Goal: Check status: Check status

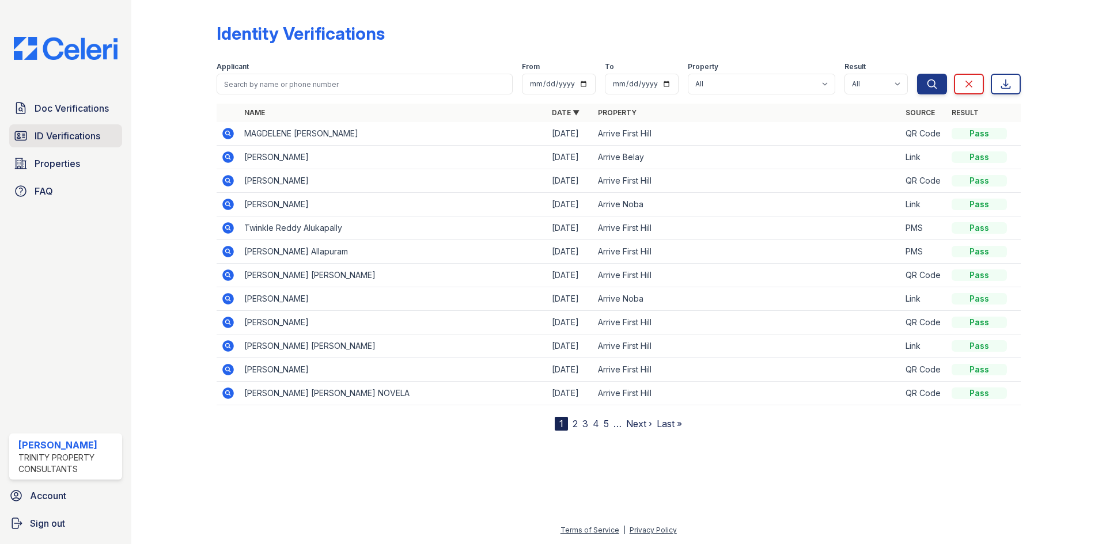
click at [38, 126] on link "ID Verifications" at bounding box center [65, 135] width 113 height 23
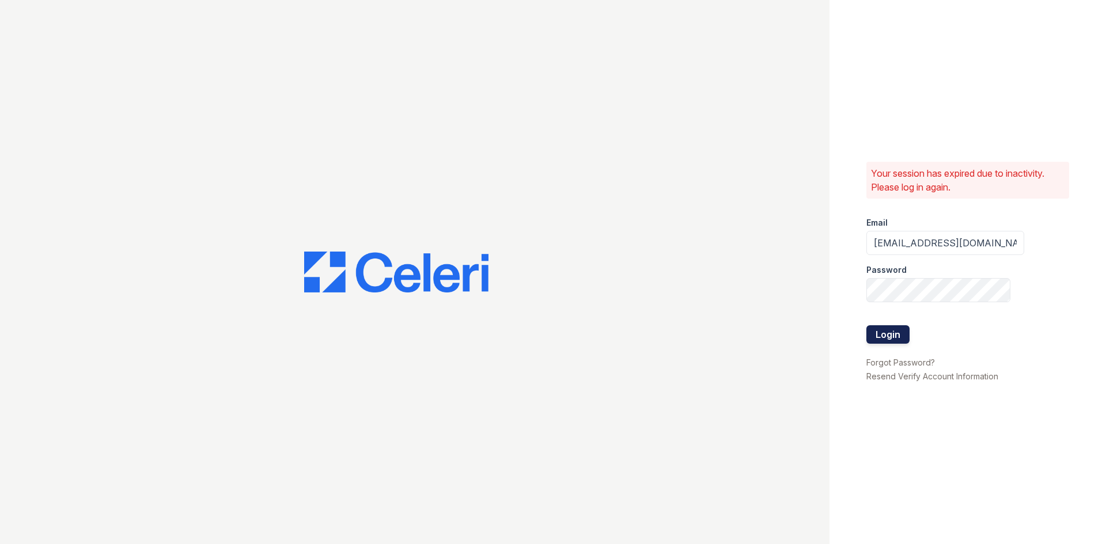
click at [898, 336] on button "Login" at bounding box center [887, 334] width 43 height 18
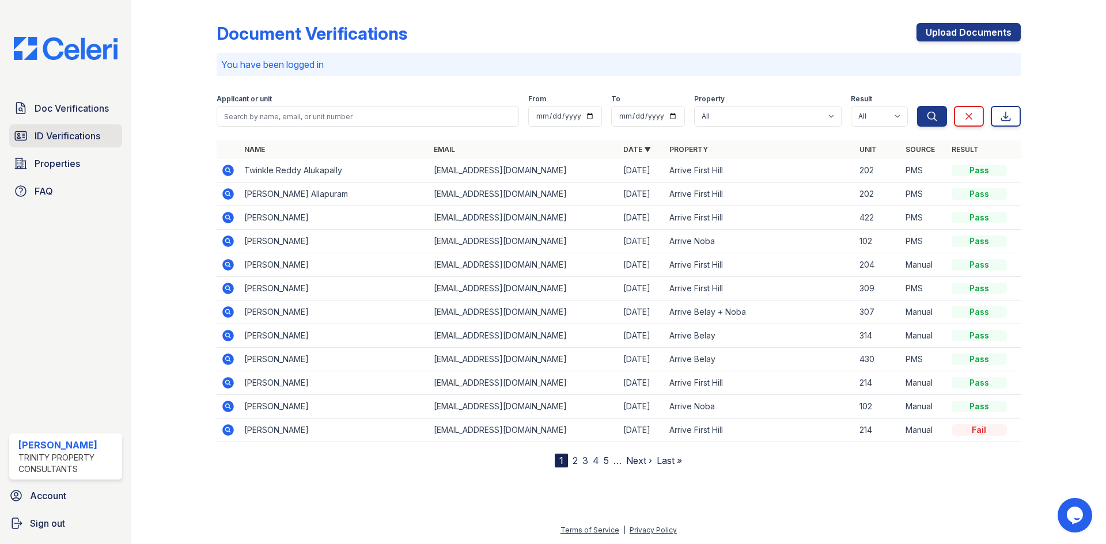
click at [73, 135] on span "ID Verifications" at bounding box center [68, 136] width 66 height 14
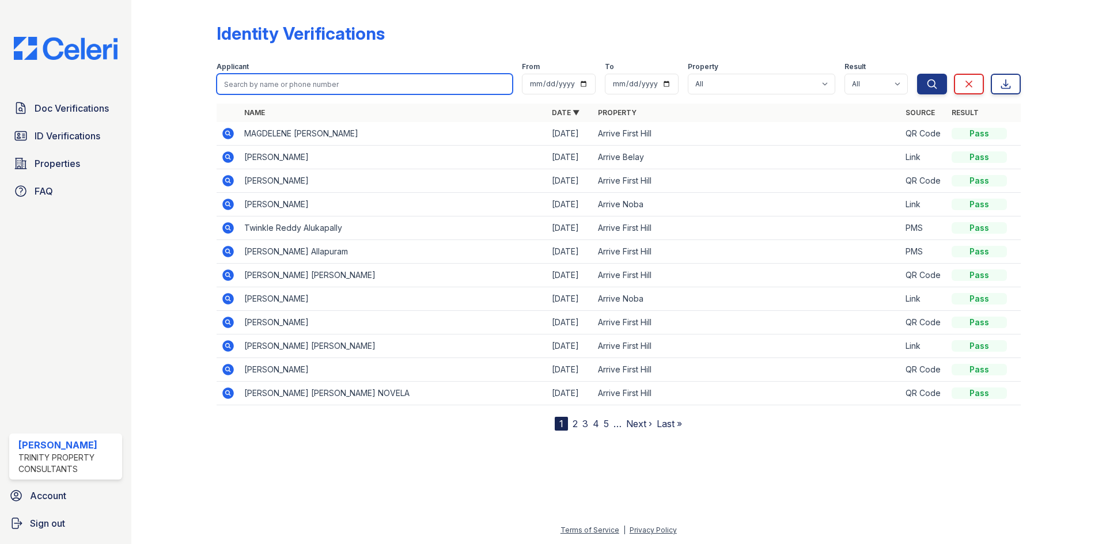
click at [334, 76] on input "search" at bounding box center [365, 84] width 296 height 21
click at [228, 225] on icon at bounding box center [228, 228] width 12 height 12
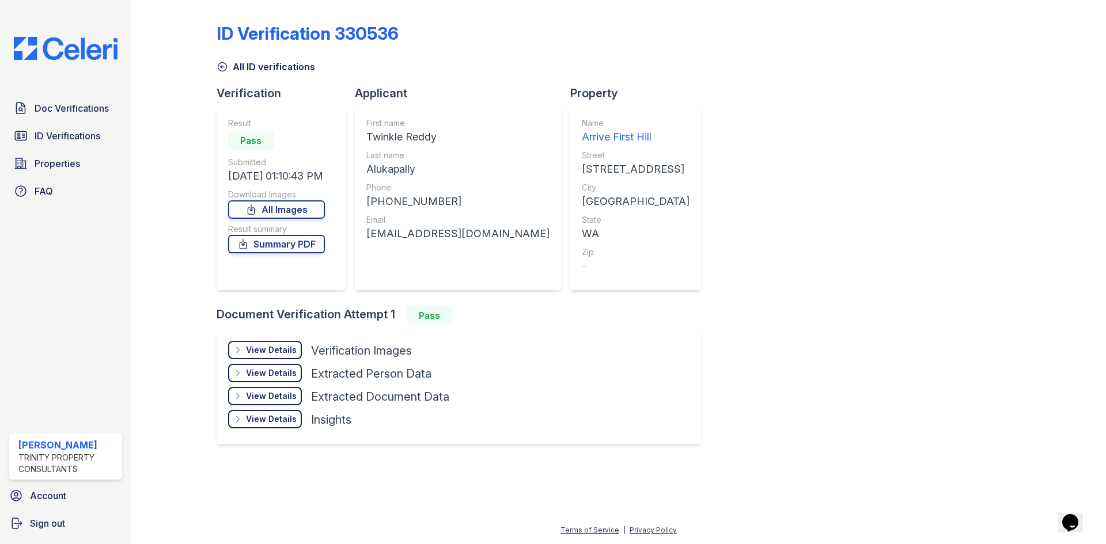
click at [279, 348] on div "View Details" at bounding box center [271, 350] width 51 height 12
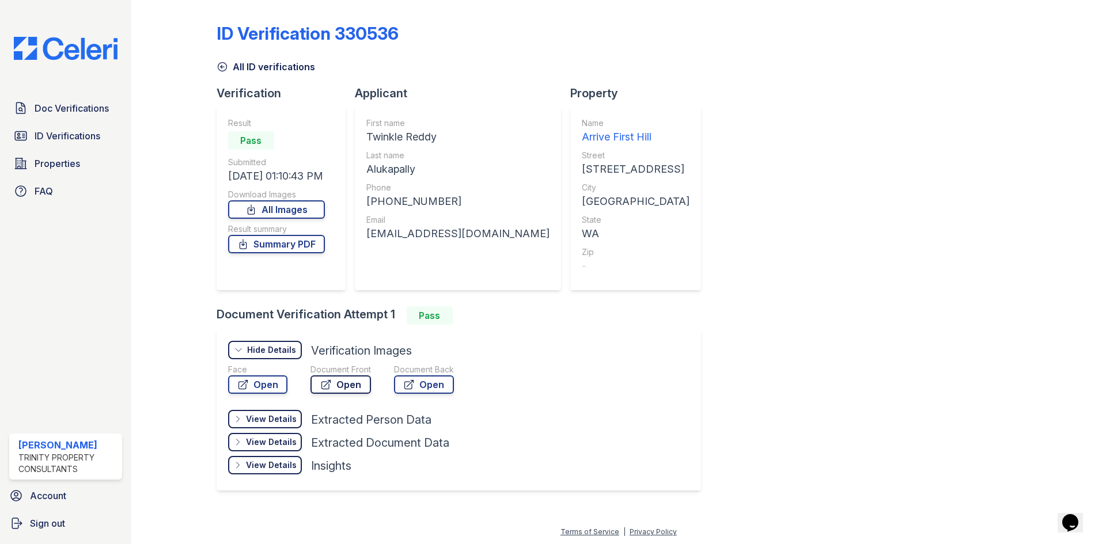
click at [344, 386] on link "Open" at bounding box center [340, 385] width 60 height 18
click at [265, 382] on link "Open" at bounding box center [257, 385] width 59 height 18
click at [60, 126] on link "ID Verifications" at bounding box center [65, 135] width 113 height 23
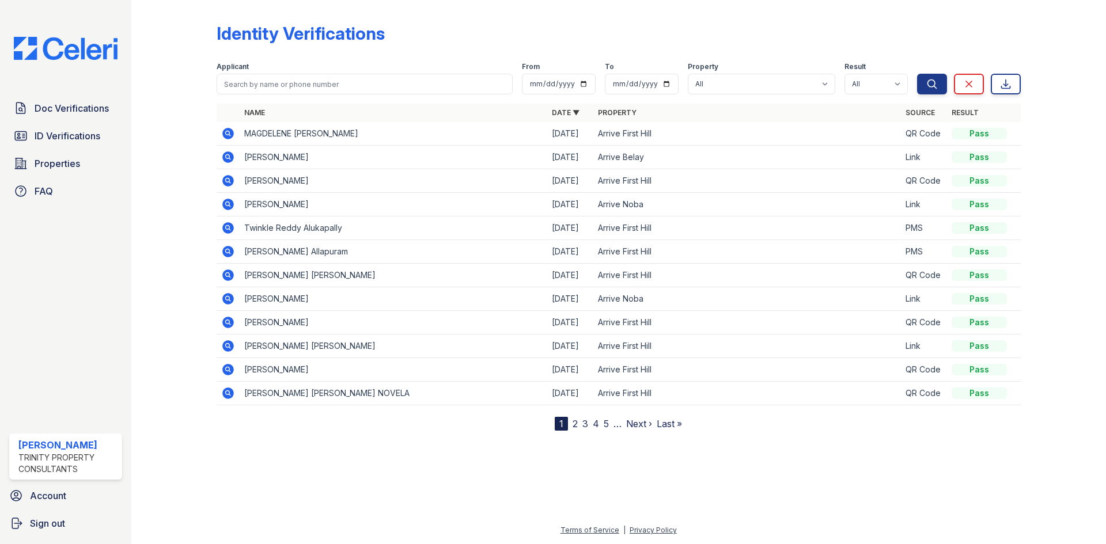
click at [230, 251] on icon at bounding box center [228, 252] width 12 height 12
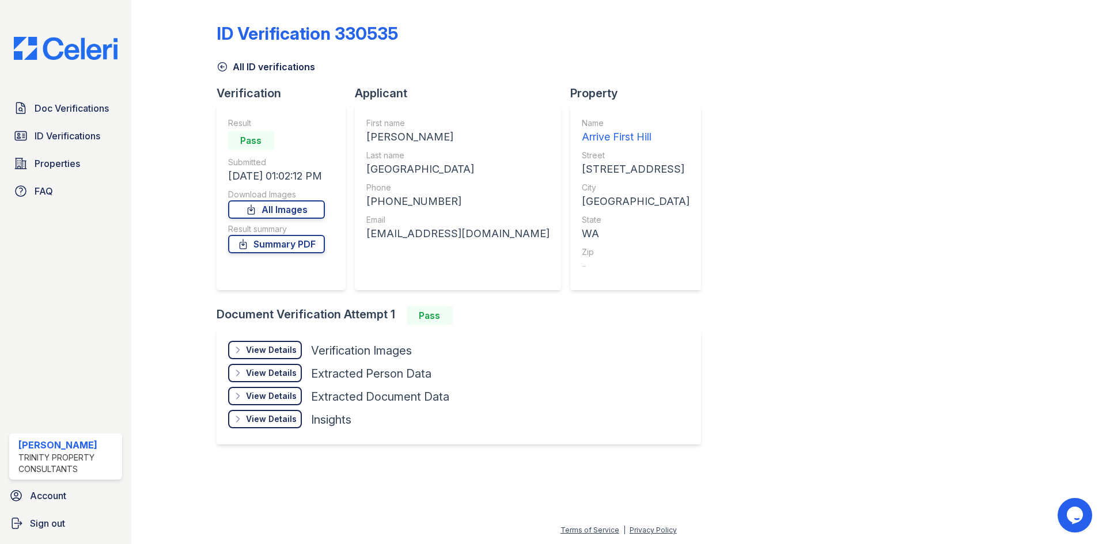
click at [270, 344] on div "View Details" at bounding box center [271, 350] width 51 height 12
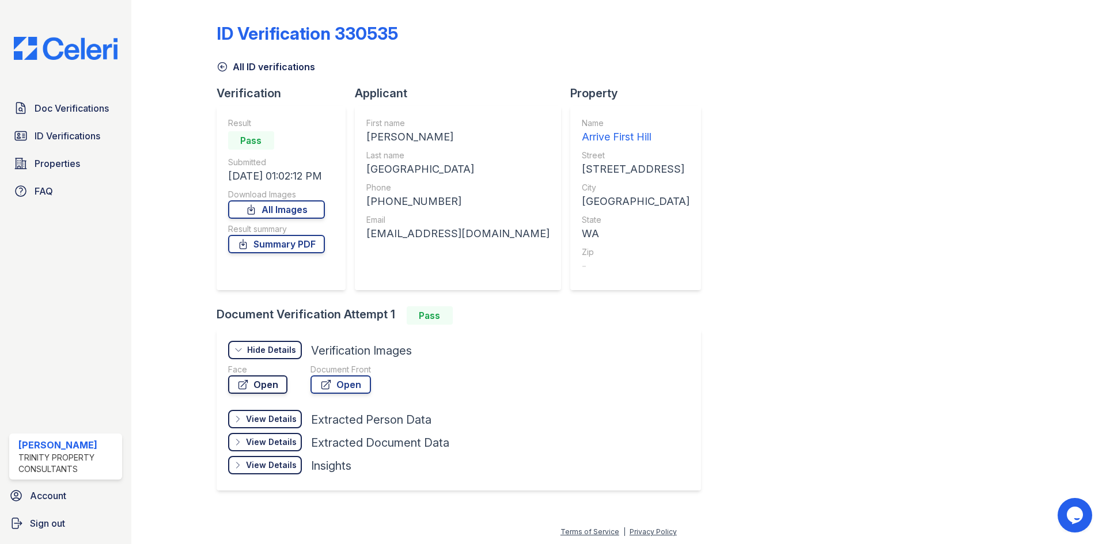
click at [252, 387] on link "Open" at bounding box center [257, 385] width 59 height 18
click at [351, 386] on link "Open" at bounding box center [340, 385] width 60 height 18
click at [61, 129] on span "ID Verifications" at bounding box center [68, 136] width 66 height 14
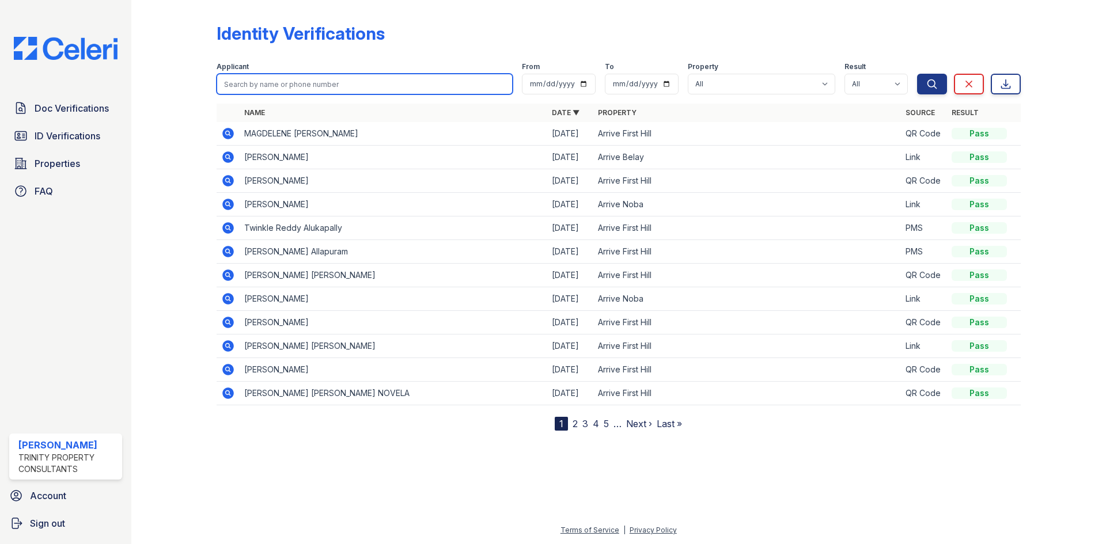
click at [346, 82] on input "search" at bounding box center [365, 84] width 296 height 21
type input "eilynn"
click at [917, 74] on button "Search" at bounding box center [932, 84] width 30 height 21
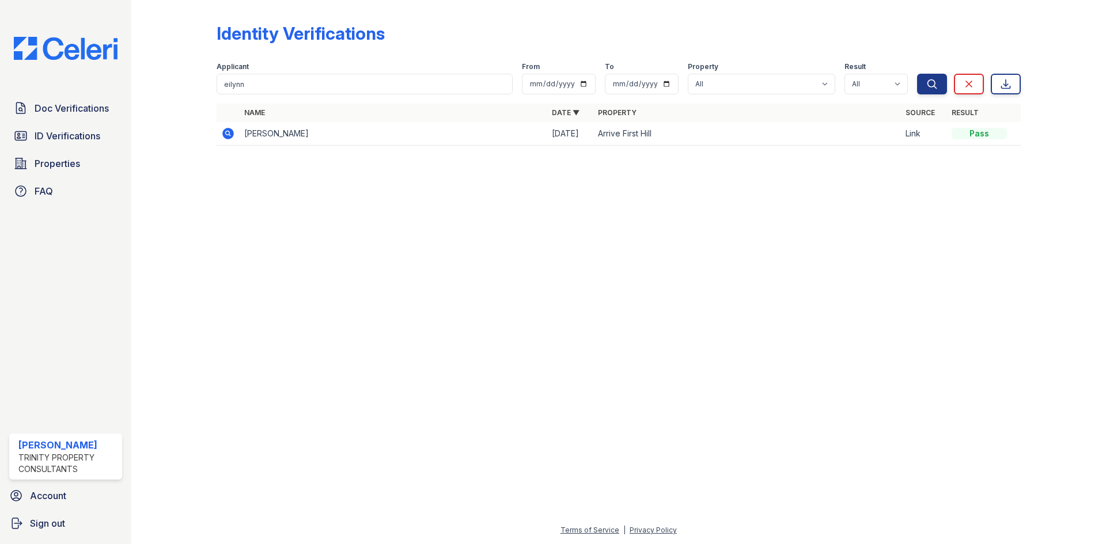
click at [226, 137] on icon at bounding box center [228, 134] width 12 height 12
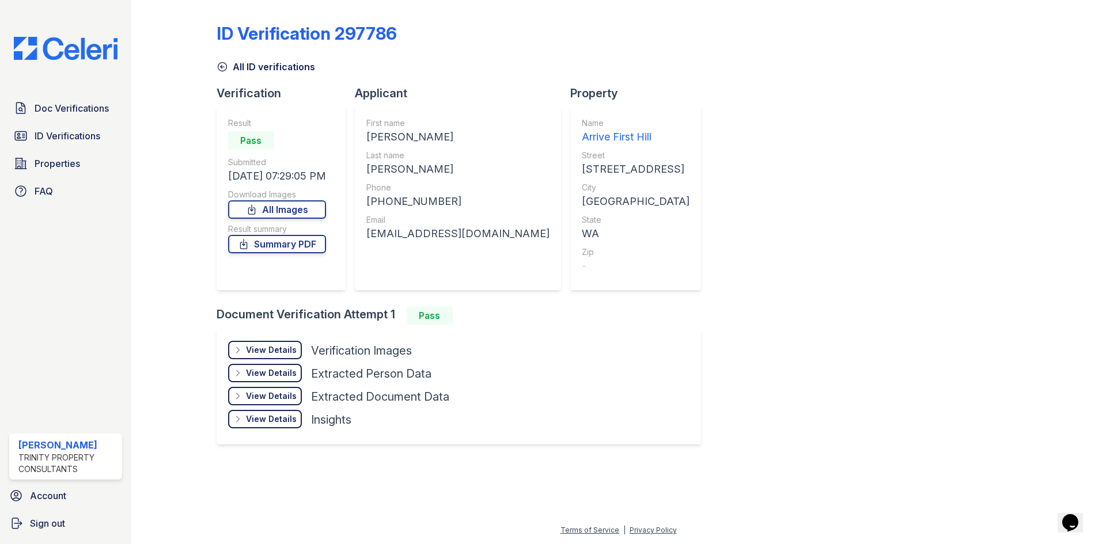
drag, startPoint x: 274, startPoint y: 352, endPoint x: 304, endPoint y: 367, distance: 32.7
click at [274, 352] on div "View Details" at bounding box center [271, 350] width 51 height 12
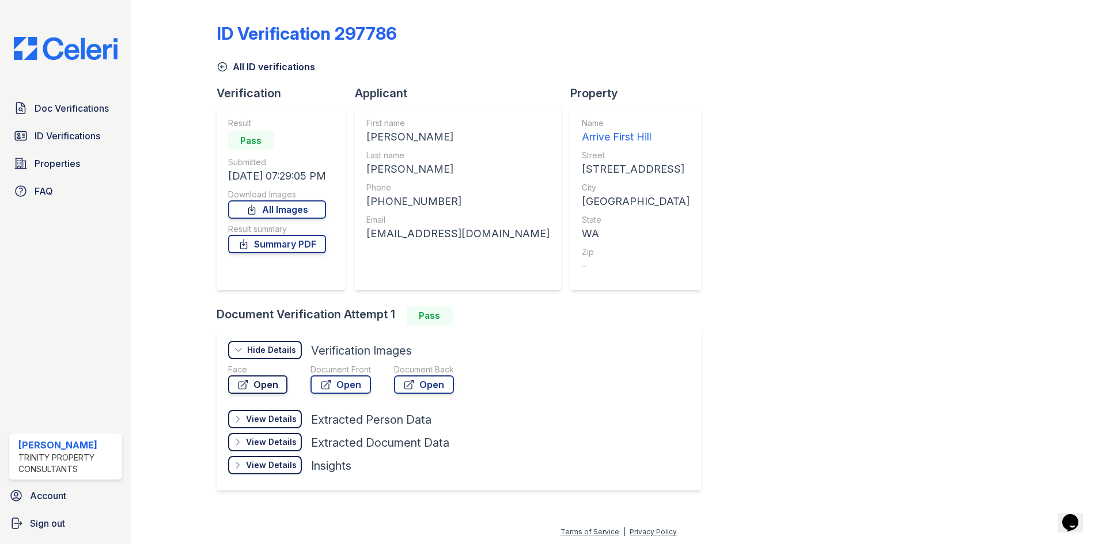
click at [266, 378] on link "Open" at bounding box center [257, 385] width 59 height 18
click at [345, 381] on link "Open" at bounding box center [340, 385] width 60 height 18
